Goal: Communication & Community: Answer question/provide support

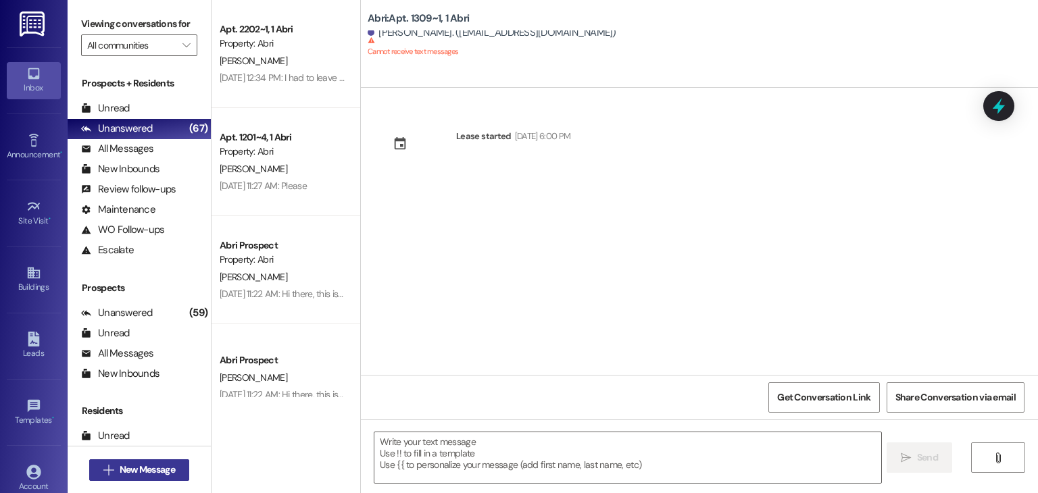
click at [143, 476] on button " New Message" at bounding box center [139, 470] width 100 height 22
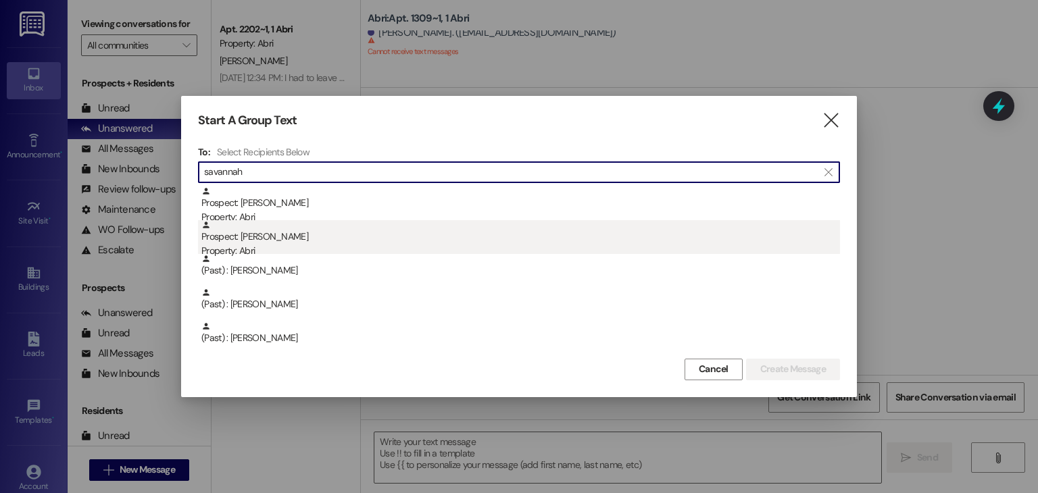
type input "savannah"
click at [324, 238] on div "Prospect: [PERSON_NAME] Property: Abri" at bounding box center [520, 239] width 638 height 39
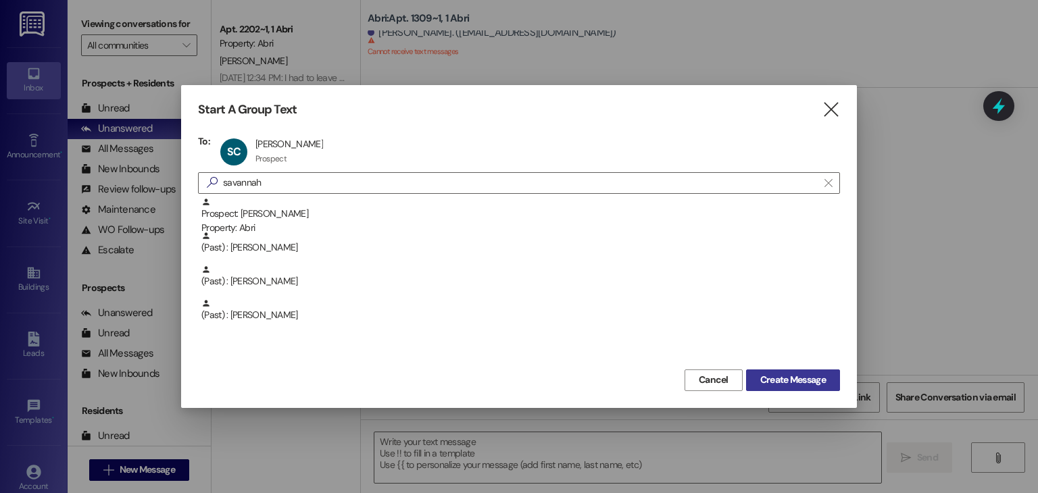
click at [751, 375] on button "Create Message" at bounding box center [793, 381] width 94 height 22
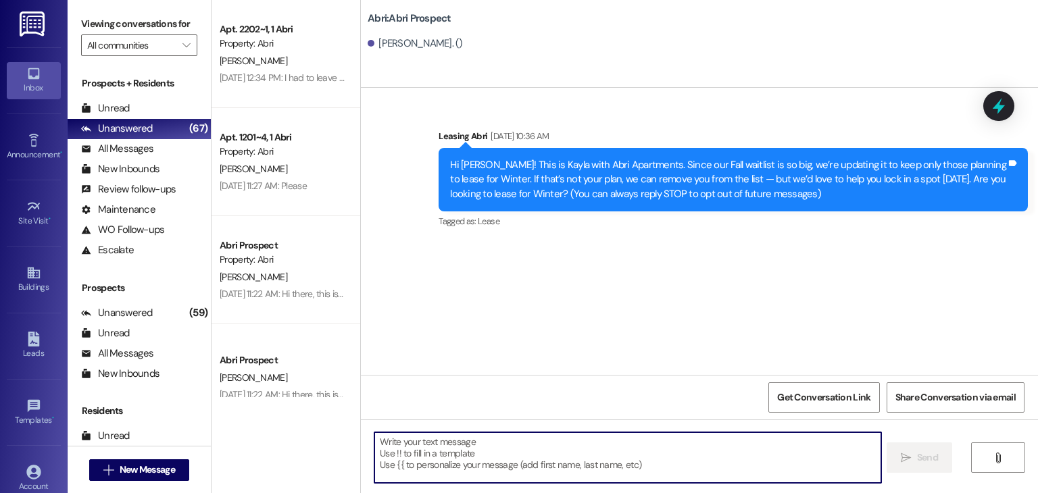
click at [459, 461] on textarea at bounding box center [627, 457] width 506 height 51
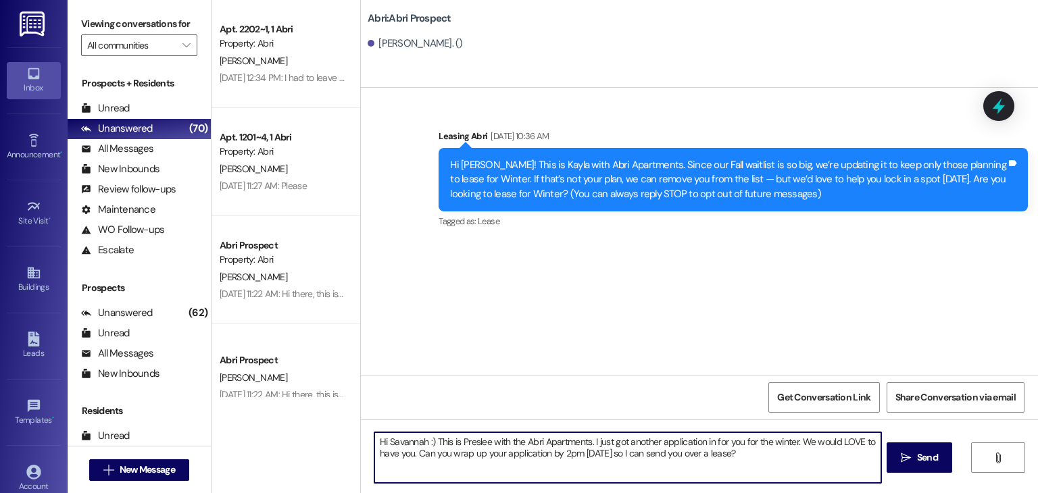
type textarea "Hi Savannah :) This is Preslee with the Abri Apartments. I just got another app…"
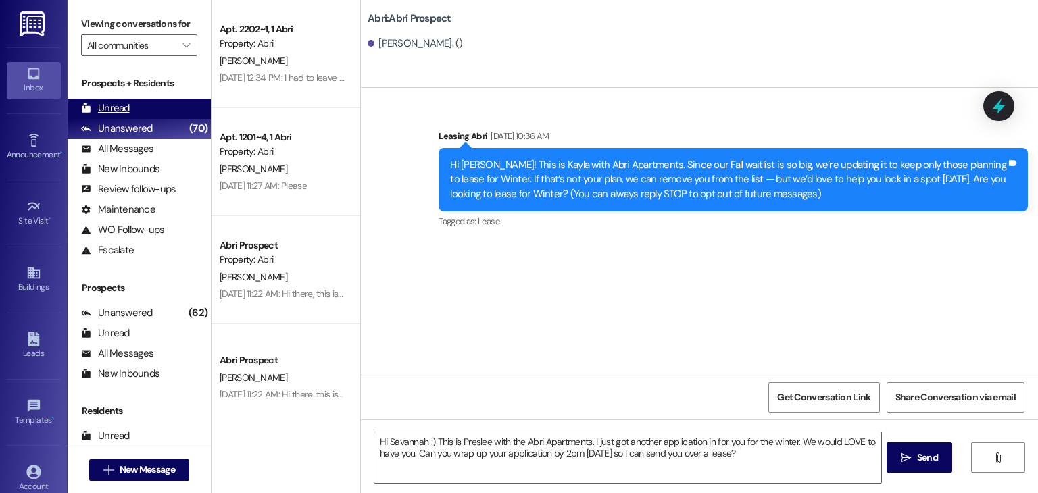
click at [151, 108] on div "Unread (0)" at bounding box center [139, 109] width 143 height 20
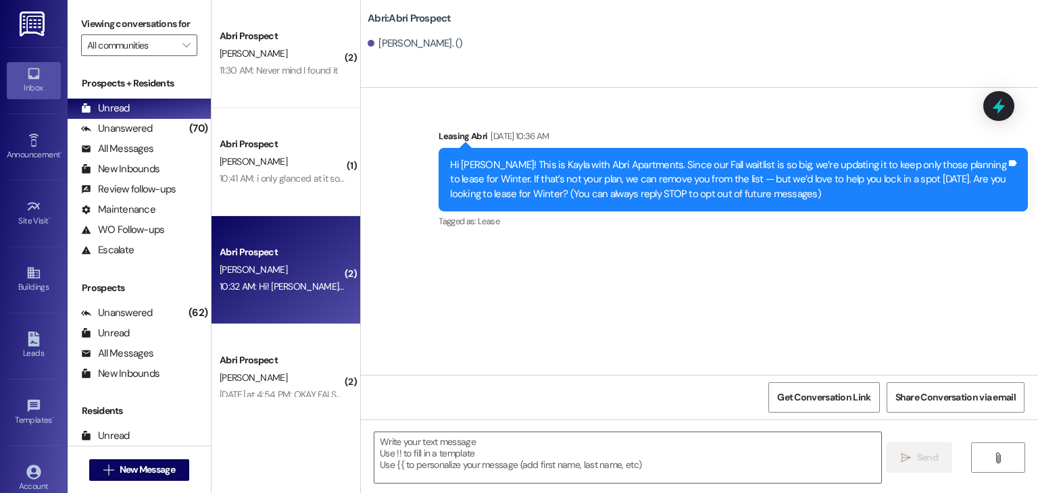
click at [301, 277] on div "[PERSON_NAME]" at bounding box center [282, 269] width 128 height 17
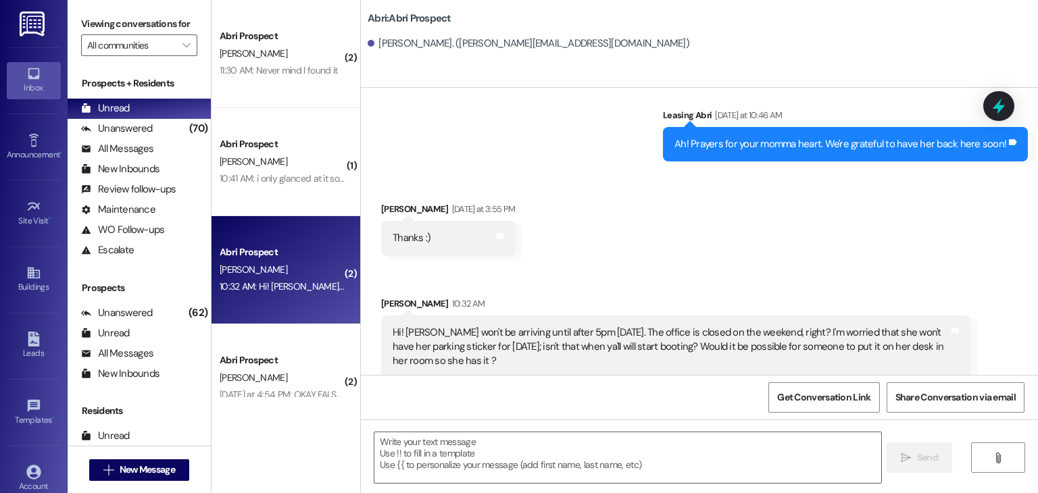
scroll to position [3753, 0]
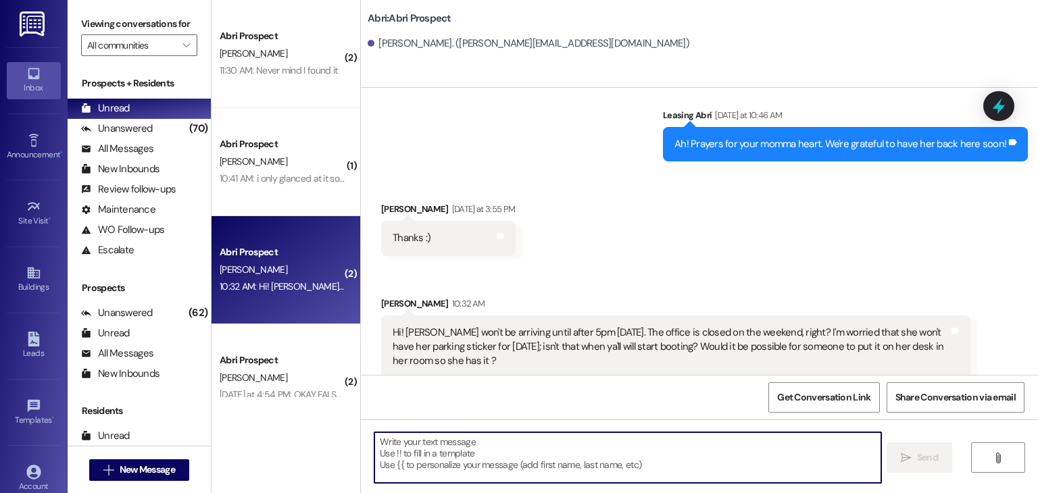
click at [509, 445] on textarea at bounding box center [627, 457] width 506 height 51
